Goal: Task Accomplishment & Management: Manage account settings

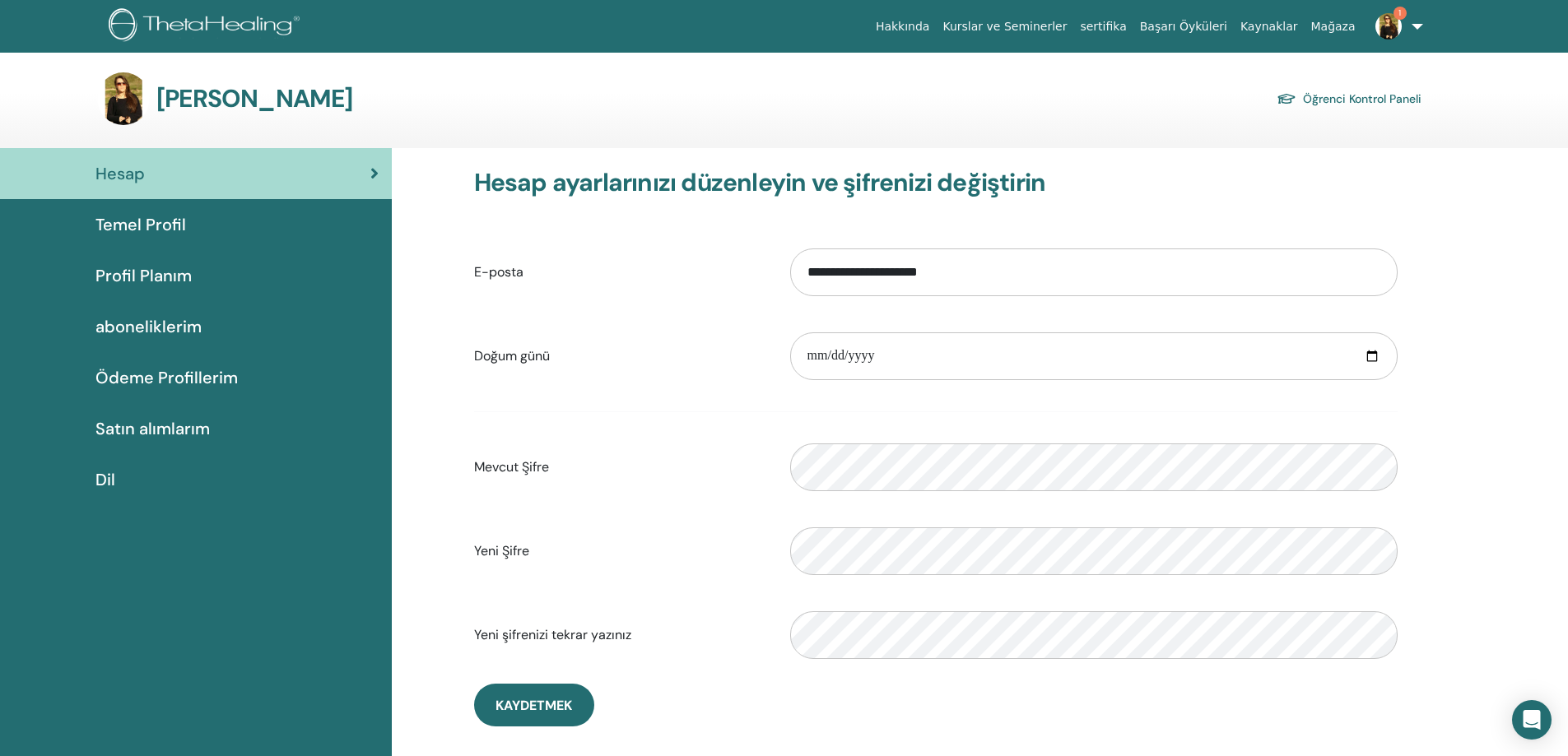
click at [147, 175] on div "Hesap" at bounding box center [195, 173] width 365 height 25
click at [127, 223] on span "Temel Profil" at bounding box center [140, 224] width 91 height 25
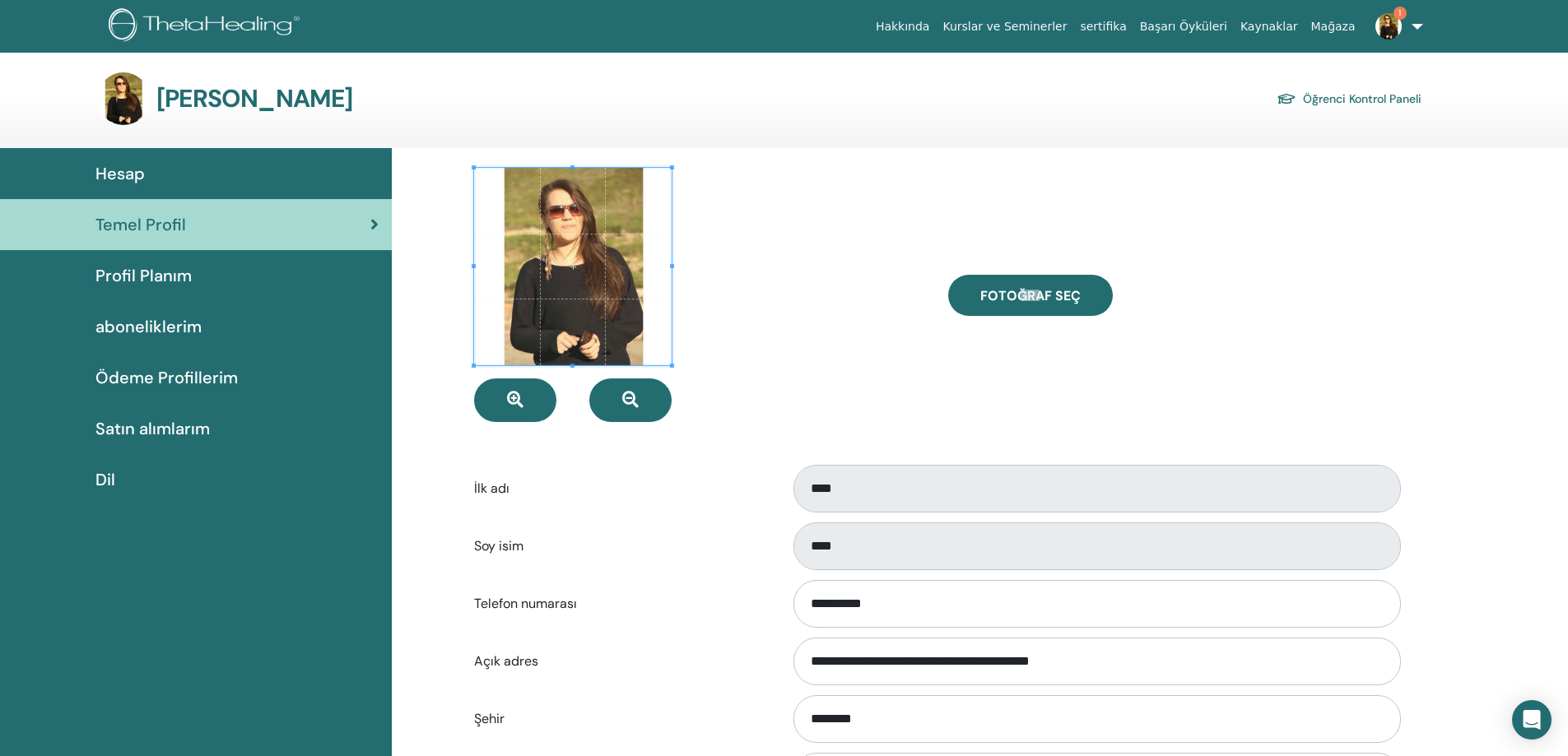
click at [162, 274] on span "Profil Planım" at bounding box center [143, 275] width 96 height 25
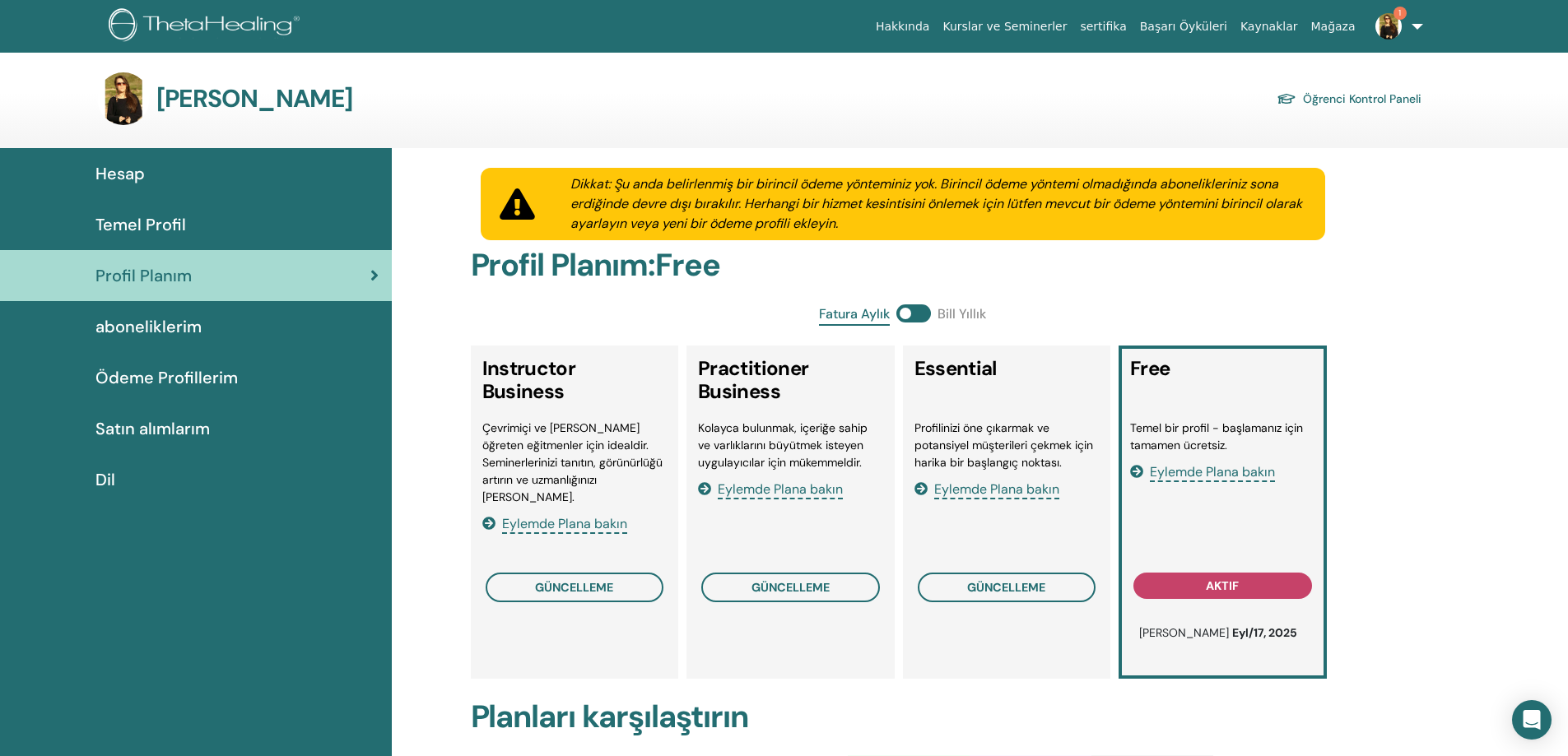
click at [150, 331] on span "aboneliklerim" at bounding box center [148, 326] width 106 height 25
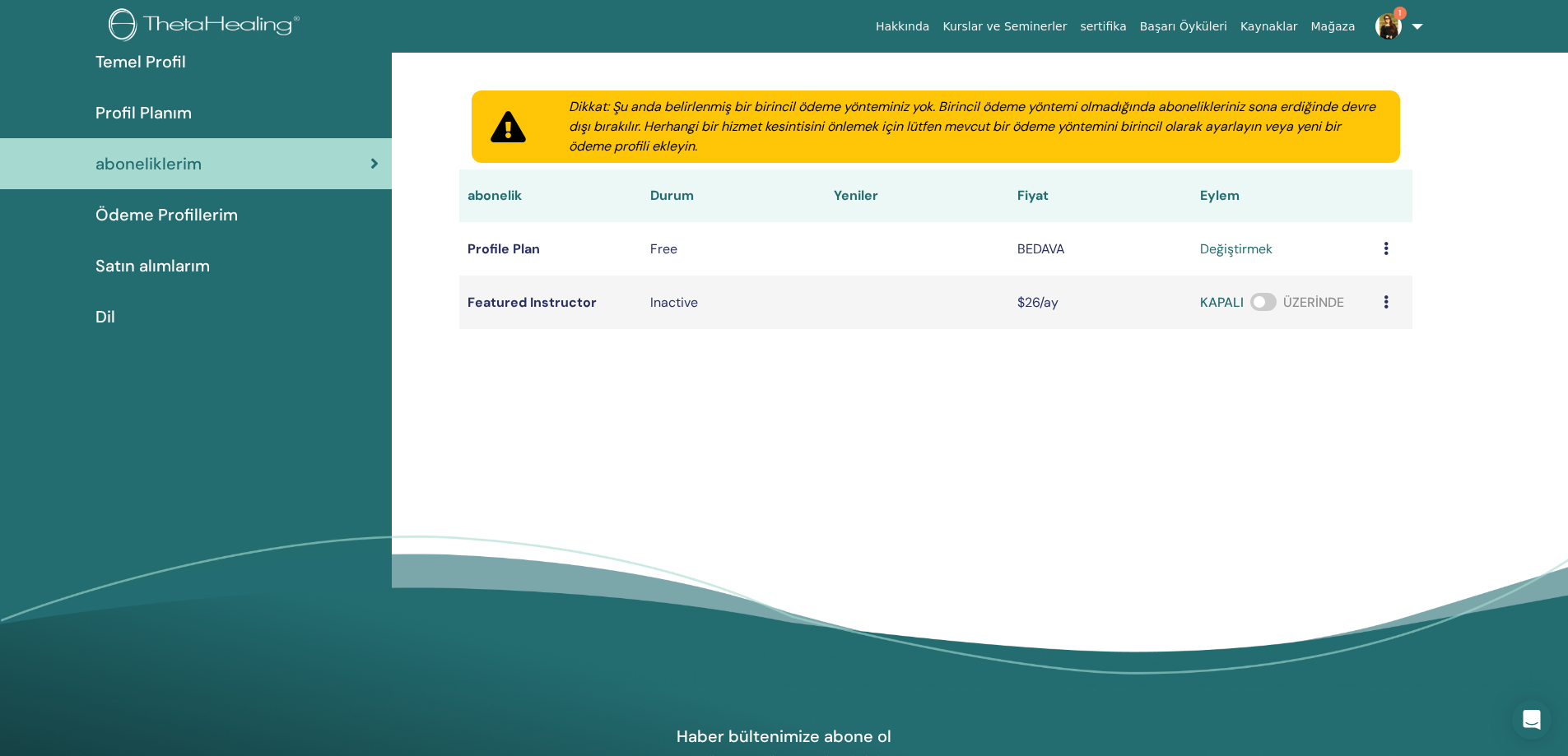
scroll to position [191, 0]
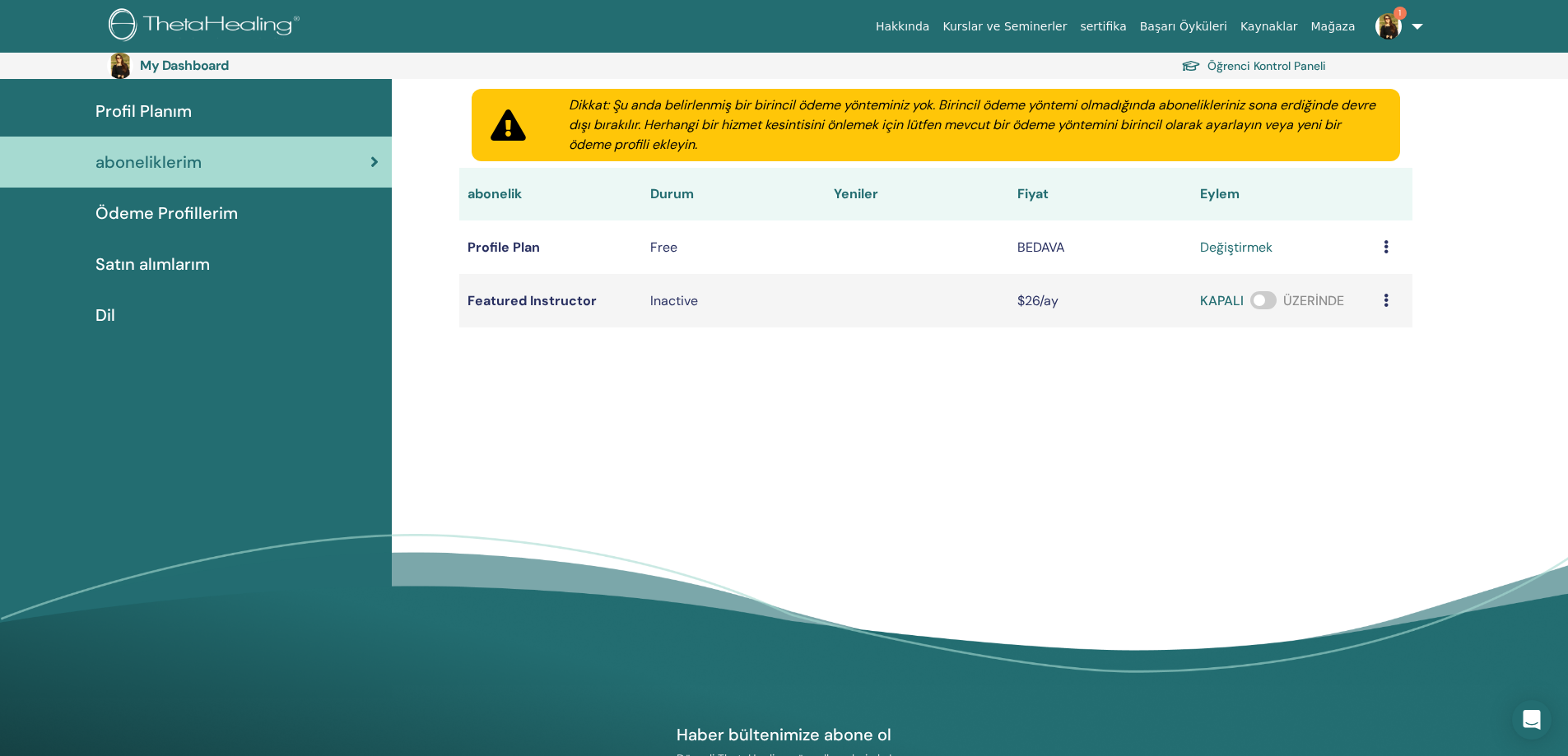
click at [151, 219] on span "Ödeme Profillerim" at bounding box center [167, 212] width 143 height 25
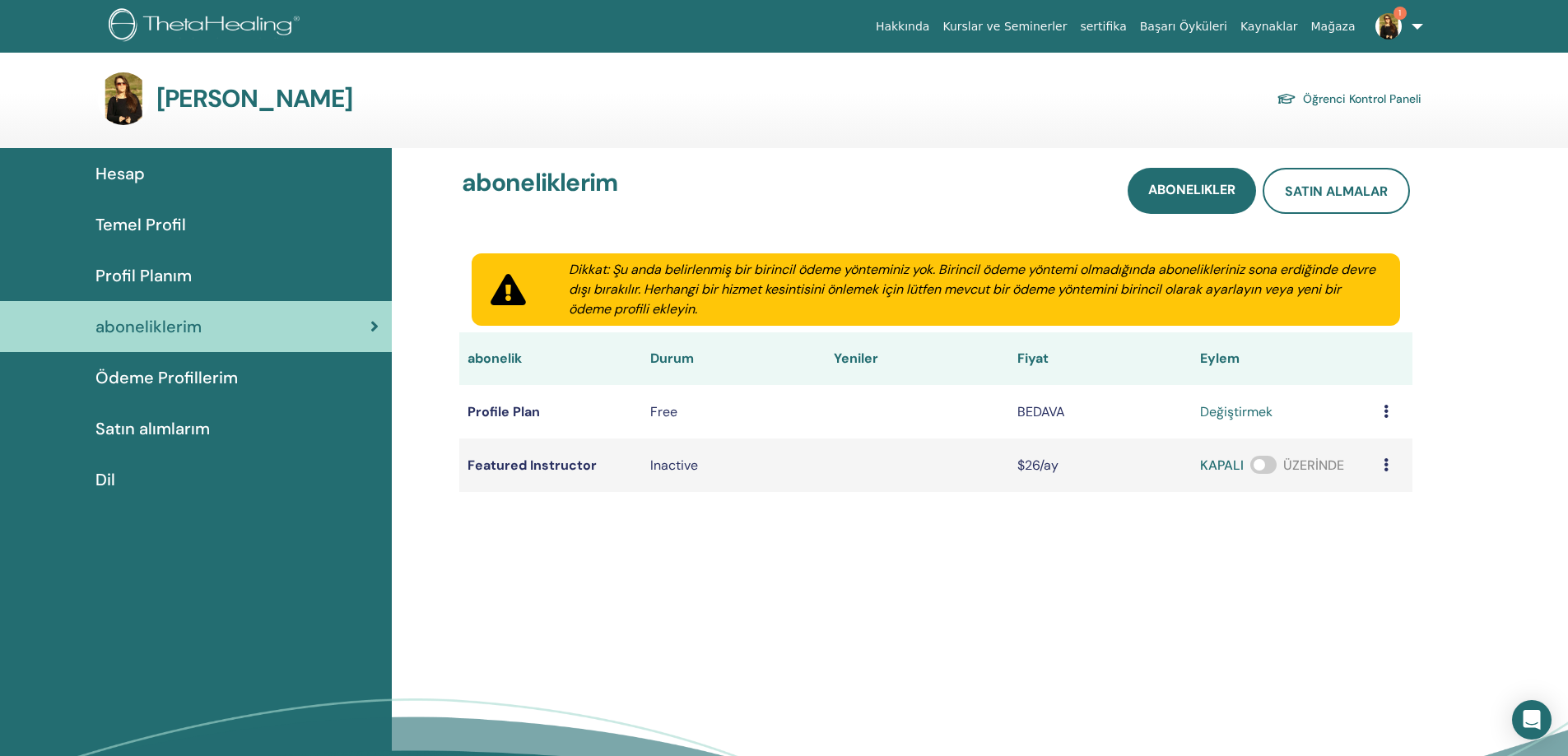
click at [120, 91] on img at bounding box center [123, 99] width 53 height 53
click at [1390, 25] on img at bounding box center [1388, 25] width 26 height 26
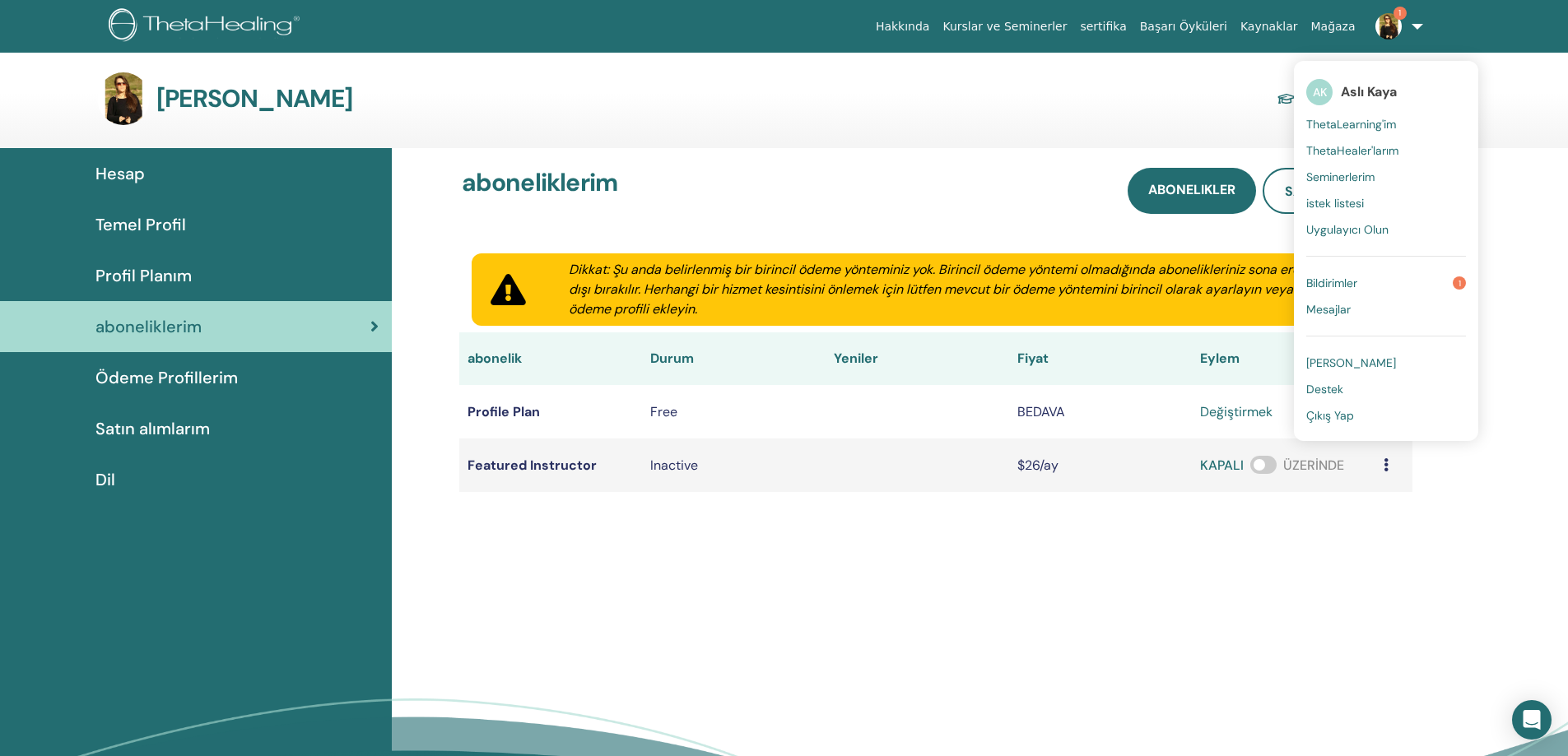
click at [1370, 276] on link "Bildirimler 1" at bounding box center [1386, 283] width 160 height 26
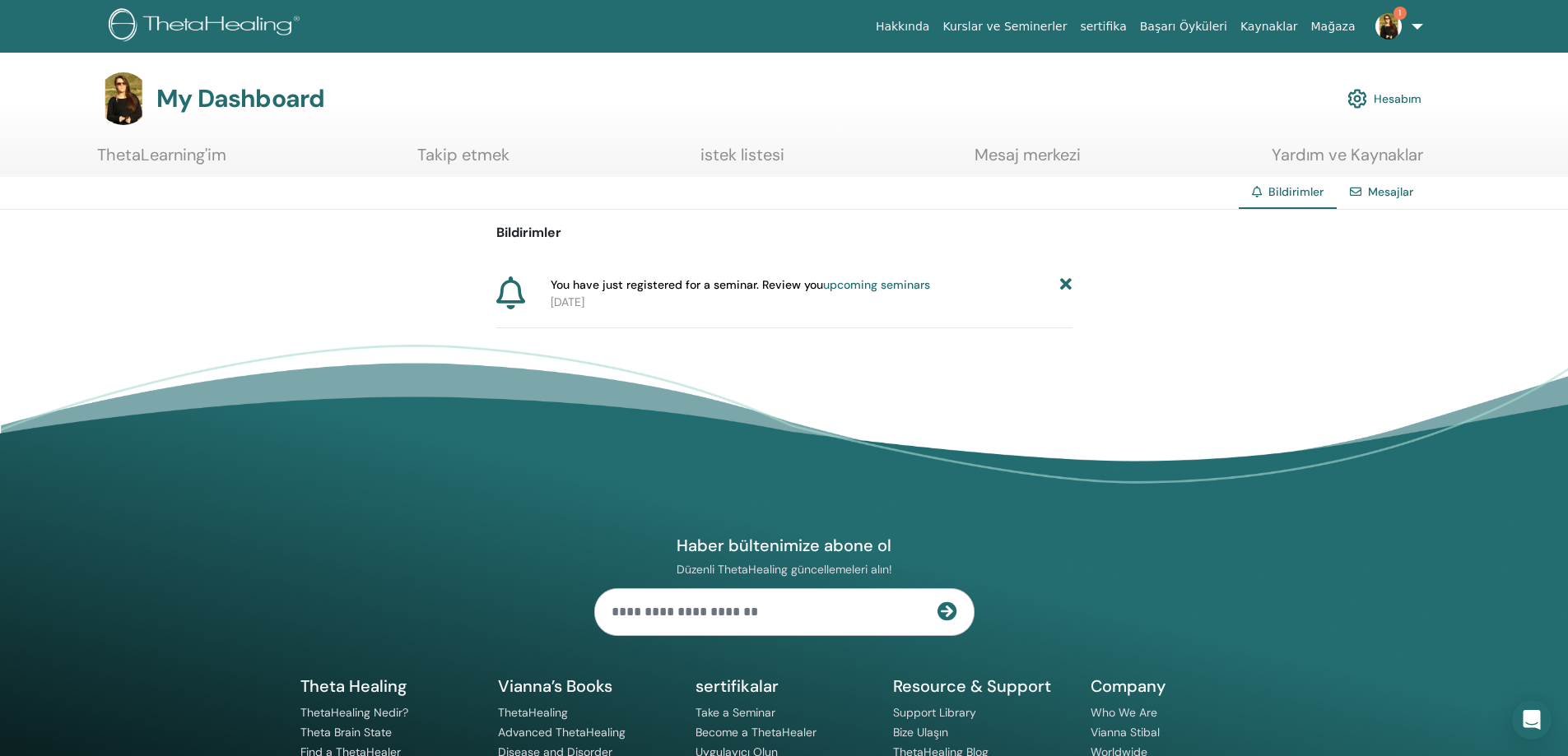
click at [1394, 25] on img at bounding box center [1388, 25] width 26 height 26
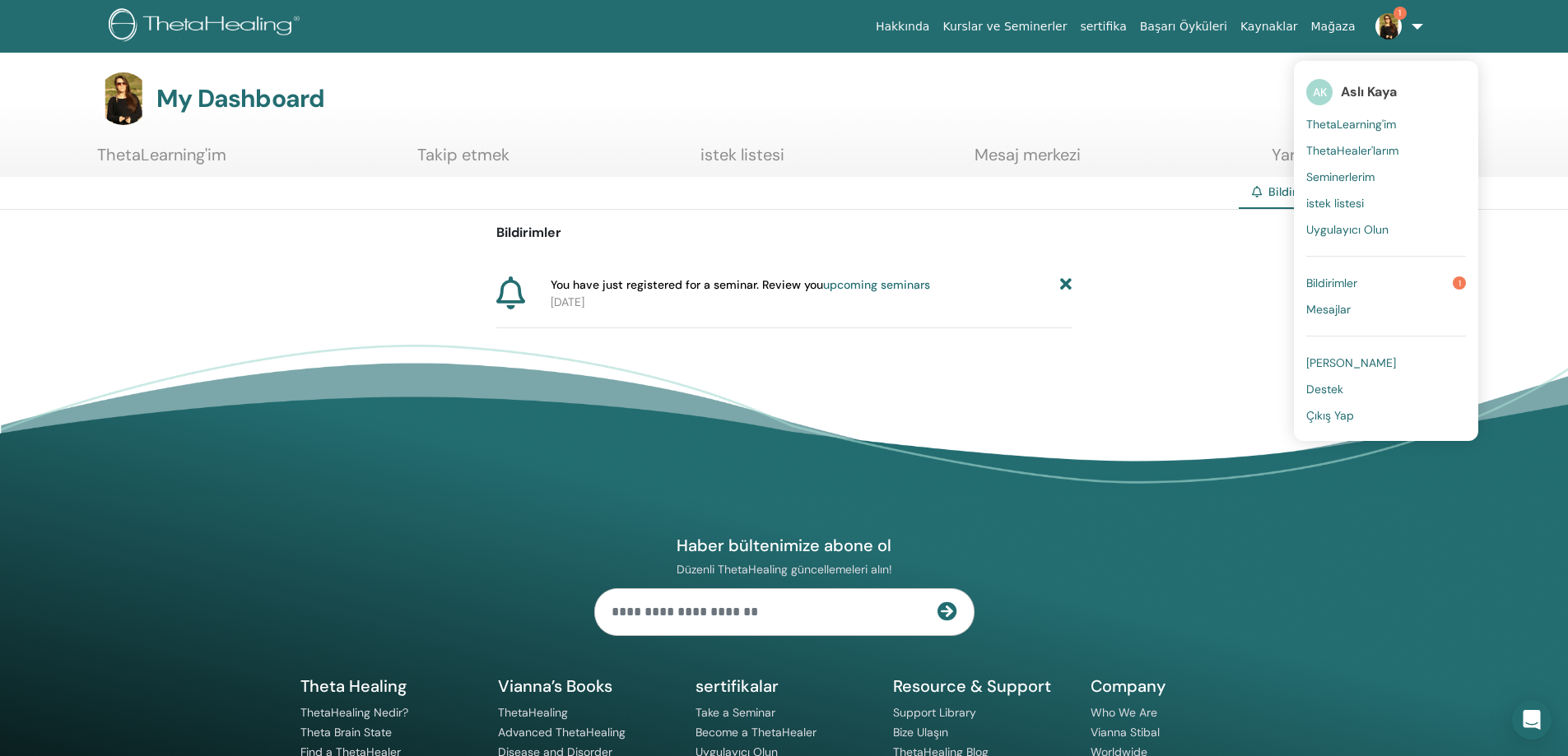
click at [1334, 409] on span "Çıkış Yap" at bounding box center [1330, 415] width 48 height 14
